Goal: Register for event/course: Sign up to attend an event or enroll in a course

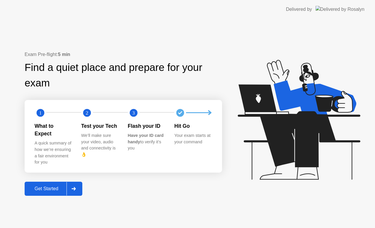
click at [47, 186] on div "Get Started" at bounding box center [46, 188] width 40 height 5
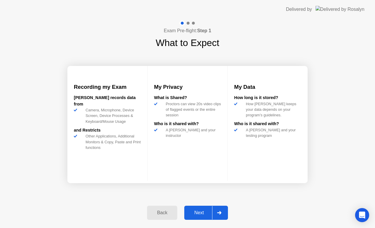
click at [199, 214] on div "Next" at bounding box center [199, 212] width 26 height 5
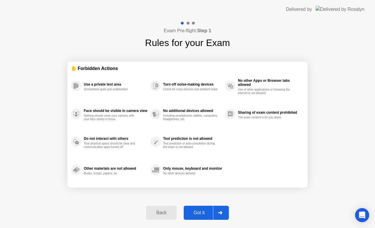
click at [199, 213] on div "Got it" at bounding box center [200, 212] width 28 height 5
select select "**********"
select select "*******"
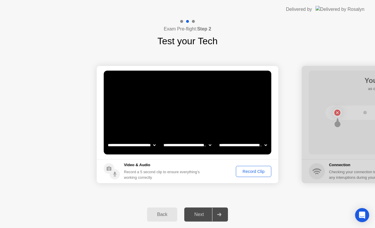
click at [254, 173] on div "Record Clip" at bounding box center [253, 171] width 31 height 5
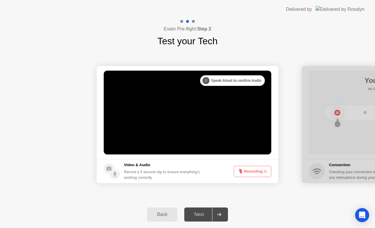
click at [198, 215] on div "Next" at bounding box center [199, 214] width 26 height 5
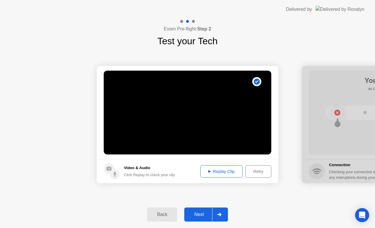
click at [199, 215] on div "Next" at bounding box center [199, 214] width 26 height 5
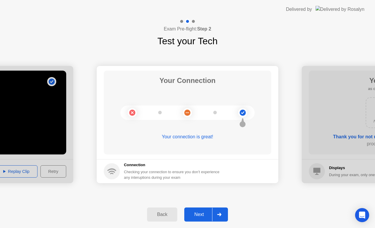
click at [203, 214] on div "Next" at bounding box center [199, 214] width 26 height 5
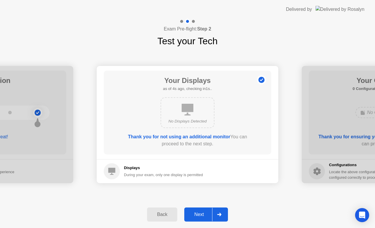
click at [201, 215] on div "Next" at bounding box center [199, 214] width 26 height 5
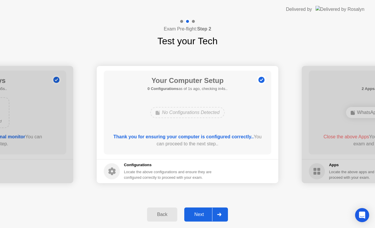
click at [201, 213] on div "Next" at bounding box center [199, 214] width 26 height 5
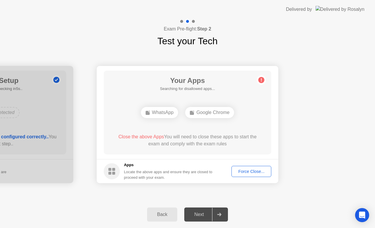
click at [251, 171] on div "Force Close..." at bounding box center [252, 171] width 36 height 5
click at [250, 171] on div "Force Close..." at bounding box center [252, 171] width 36 height 5
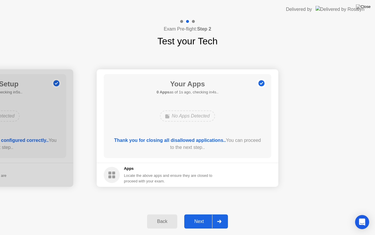
click at [200, 222] on div "Next" at bounding box center [199, 220] width 26 height 5
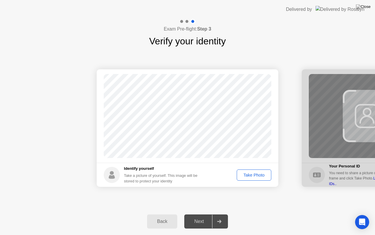
click at [250, 176] on div "Take Photo" at bounding box center [254, 174] width 30 height 5
click at [200, 219] on div "Next" at bounding box center [199, 220] width 26 height 5
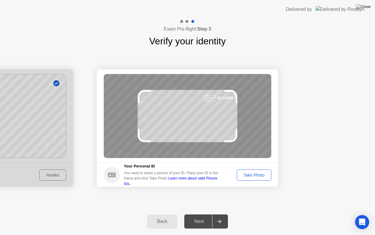
click at [251, 175] on div "Take Photo" at bounding box center [254, 174] width 30 height 5
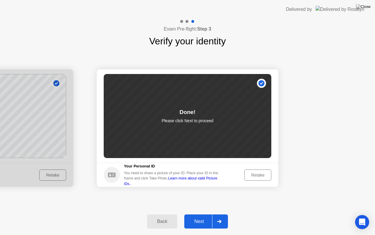
click at [199, 220] on div "Next" at bounding box center [199, 220] width 26 height 5
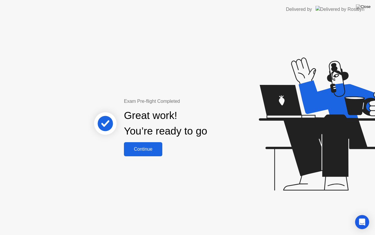
click at [146, 149] on div "Continue" at bounding box center [143, 148] width 35 height 5
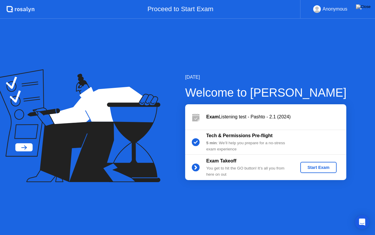
click at [320, 168] on div "Start Exam" at bounding box center [318, 167] width 31 height 5
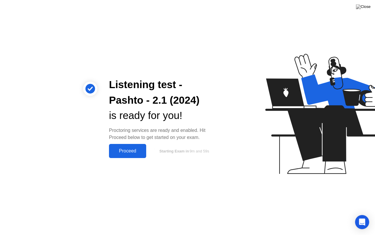
click at [125, 149] on div "Proceed" at bounding box center [128, 150] width 34 height 5
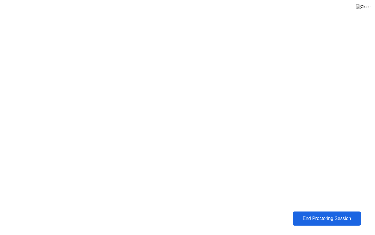
click at [322, 219] on div "End Proctoring Session" at bounding box center [326, 217] width 65 height 5
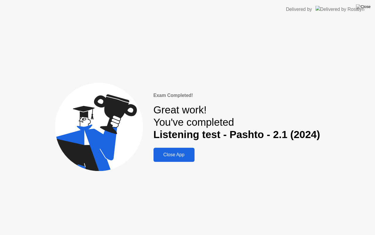
click at [180, 155] on div "Close App" at bounding box center [174, 154] width 38 height 5
